Goal: Transaction & Acquisition: Purchase product/service

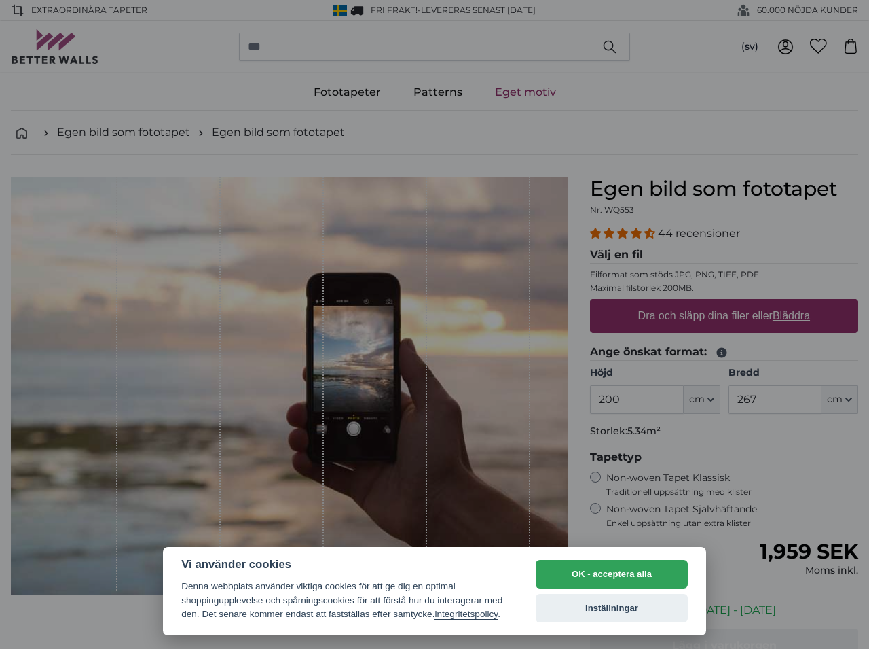
click at [654, 565] on button "OK - acceptera alla" at bounding box center [612, 574] width 152 height 29
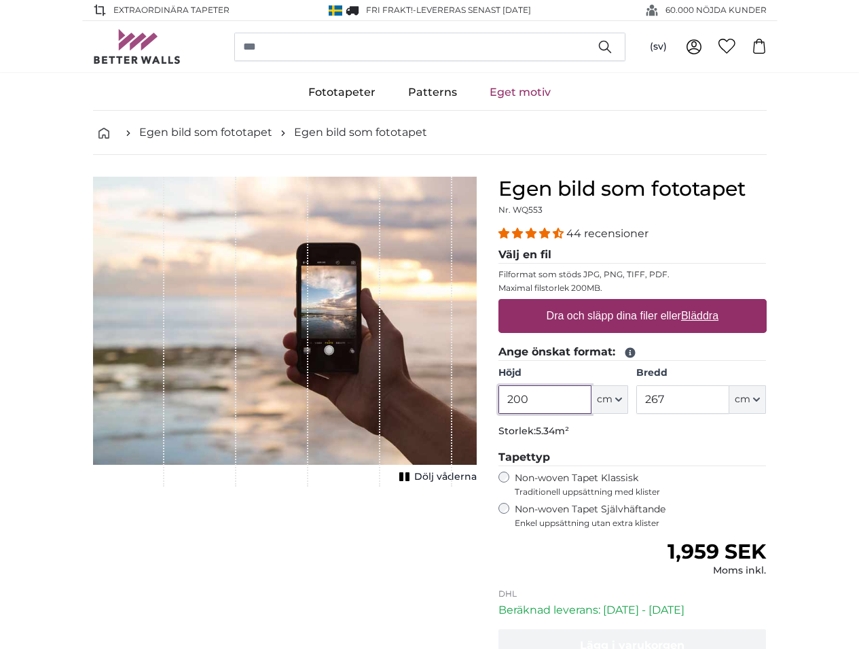
click at [592, 397] on input "200" at bounding box center [545, 399] width 93 height 29
type input "118"
click at [730, 395] on input "267" at bounding box center [682, 399] width 93 height 29
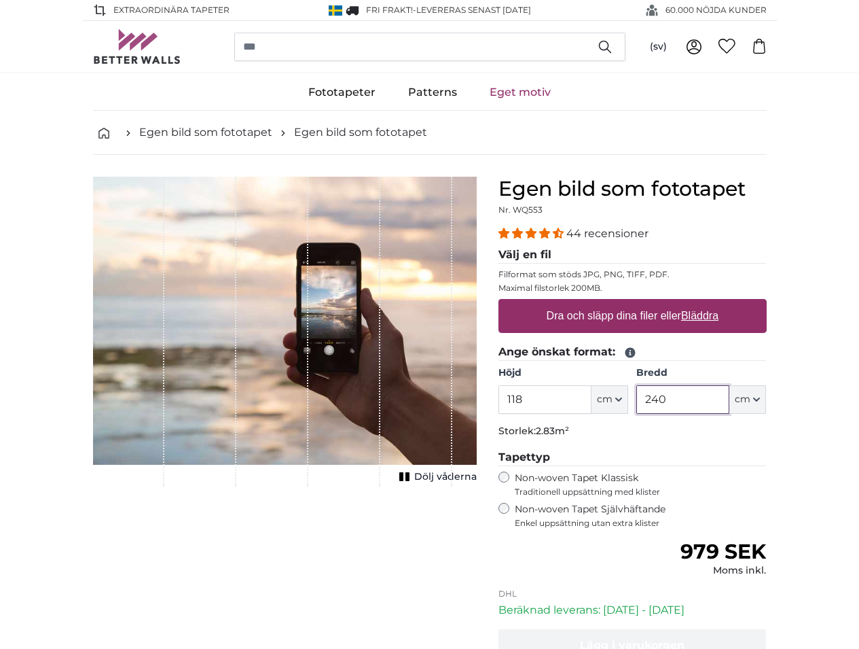
type input "240"
click at [767, 452] on legend "Tapettyp" at bounding box center [633, 457] width 268 height 17
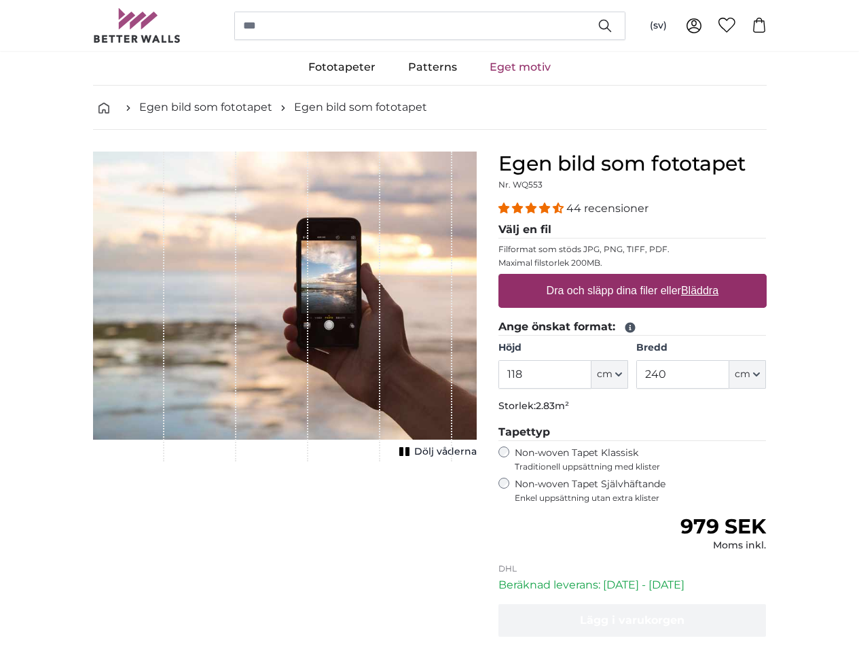
scroll to position [26, 0]
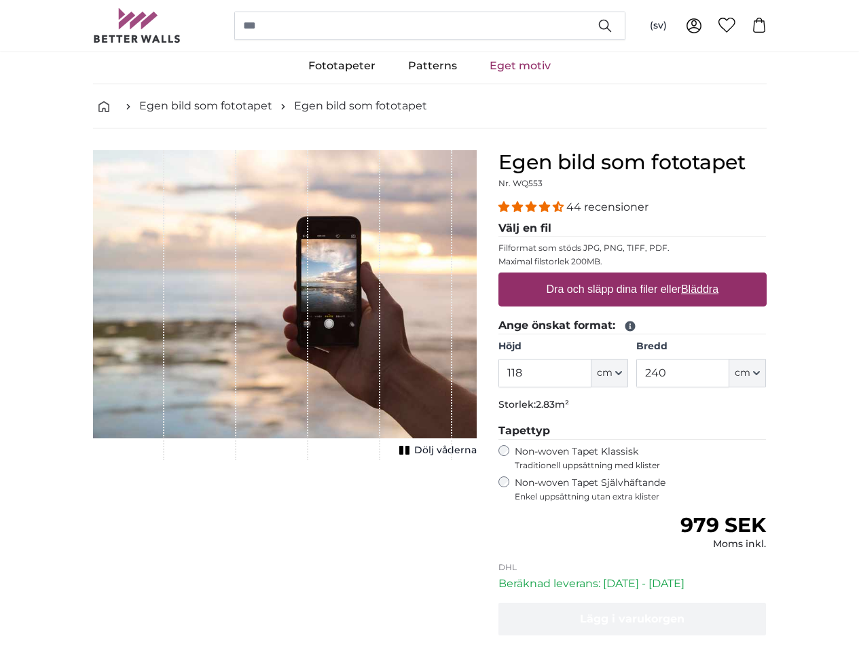
click at [662, 487] on label "Non-woven Tapet Självhäftande Enkel uppsättning utan extra klister" at bounding box center [641, 489] width 252 height 26
click at [643, 452] on label "Non-woven Tapet Klassisk Traditionell uppsättning med klister" at bounding box center [641, 458] width 252 height 26
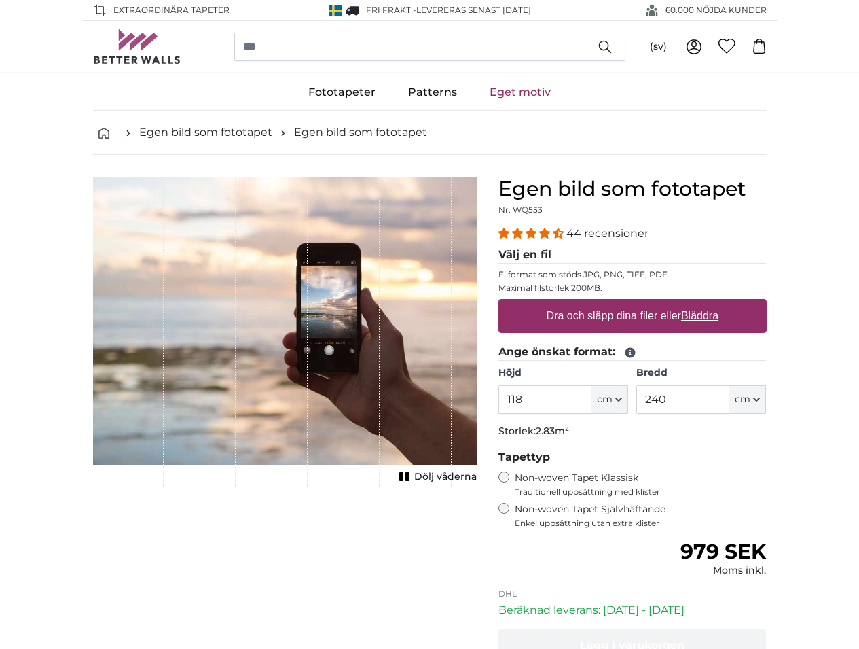
click at [638, 562] on div "Ordinarie pris 979 SEK Moms inkl." at bounding box center [633, 558] width 268 height 38
